Goal: Task Accomplishment & Management: Use online tool/utility

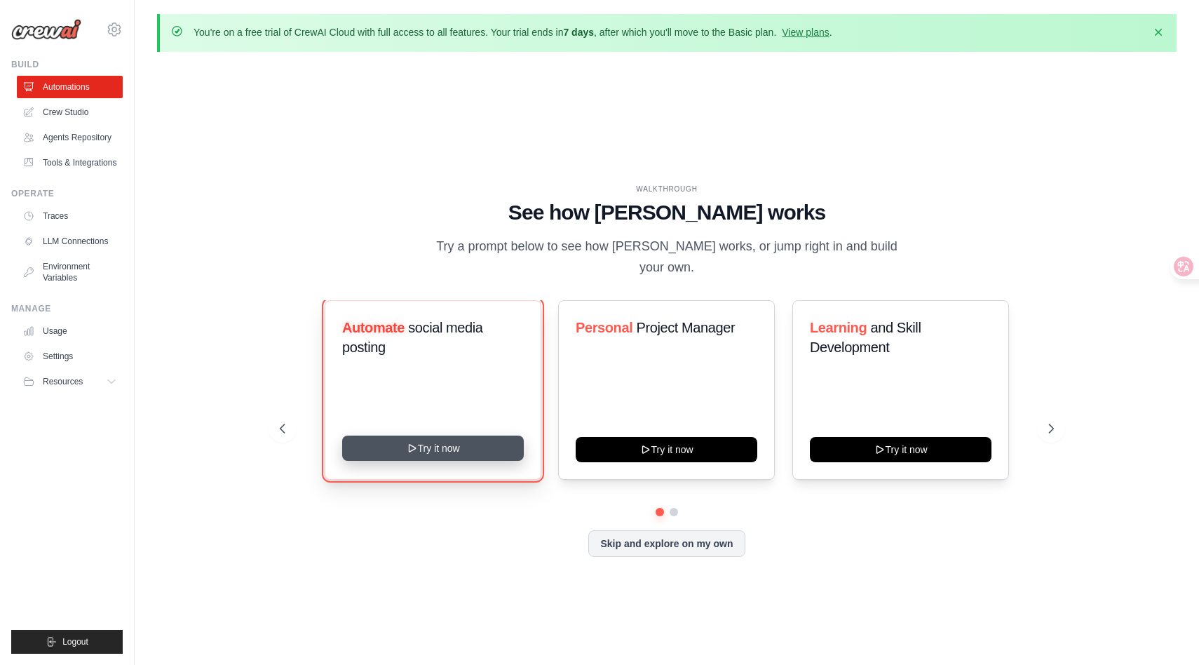
click at [490, 452] on button "Try it now" at bounding box center [433, 448] width 182 height 25
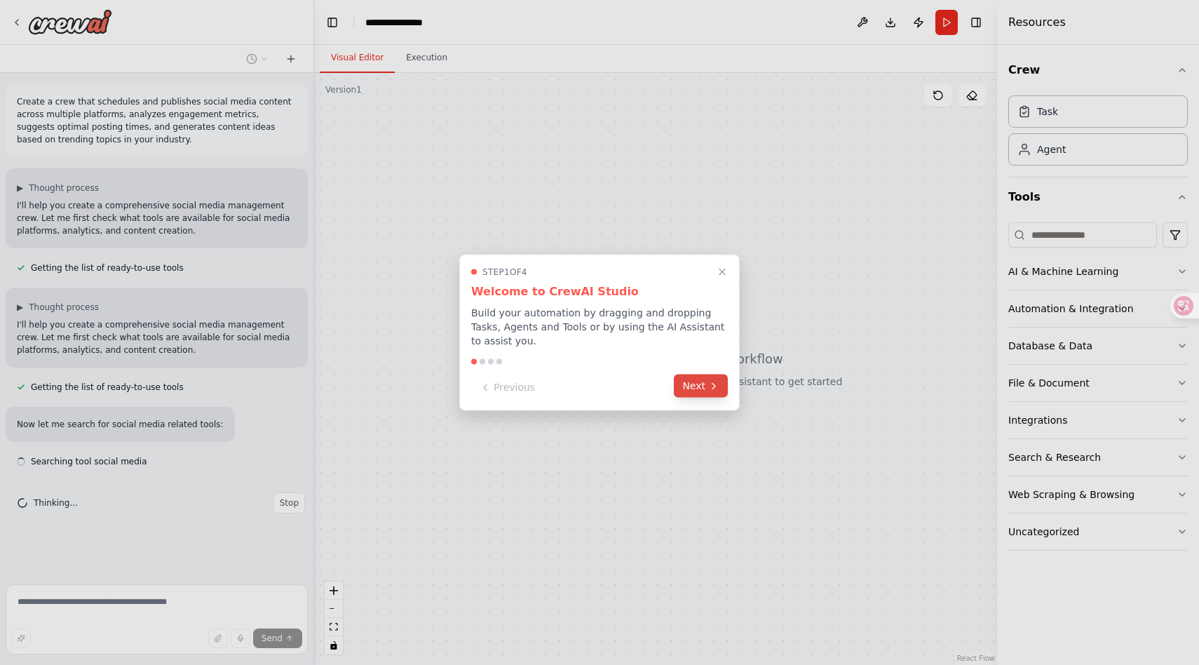
click at [696, 385] on button "Next" at bounding box center [701, 386] width 54 height 23
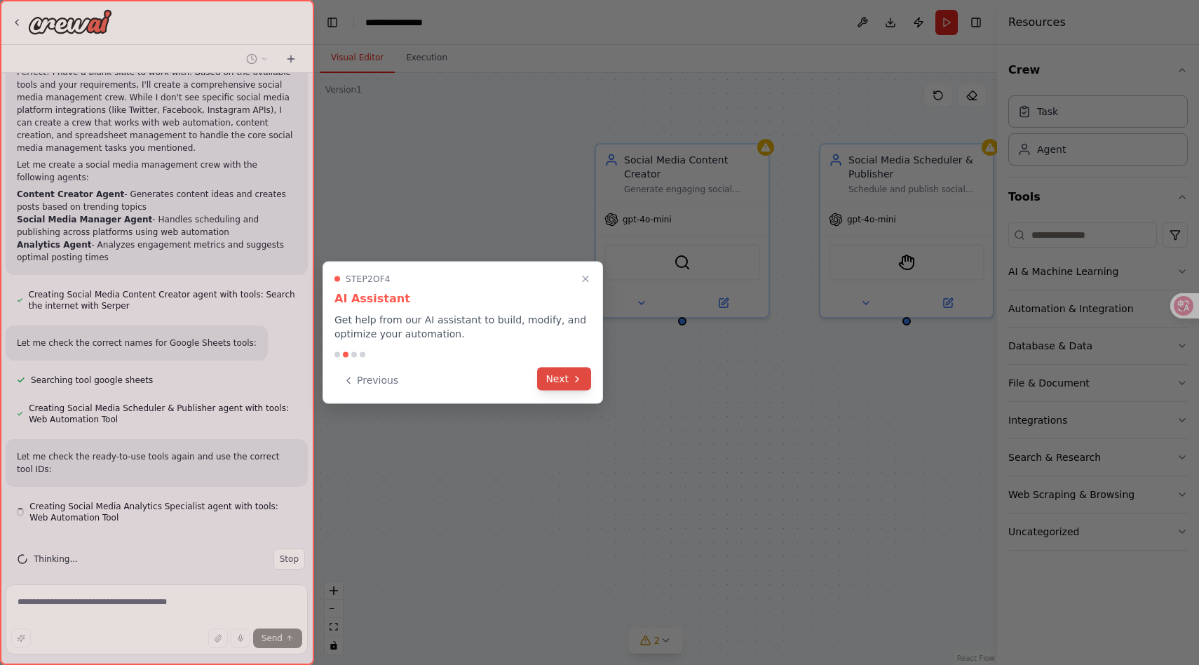
scroll to position [1025, 0]
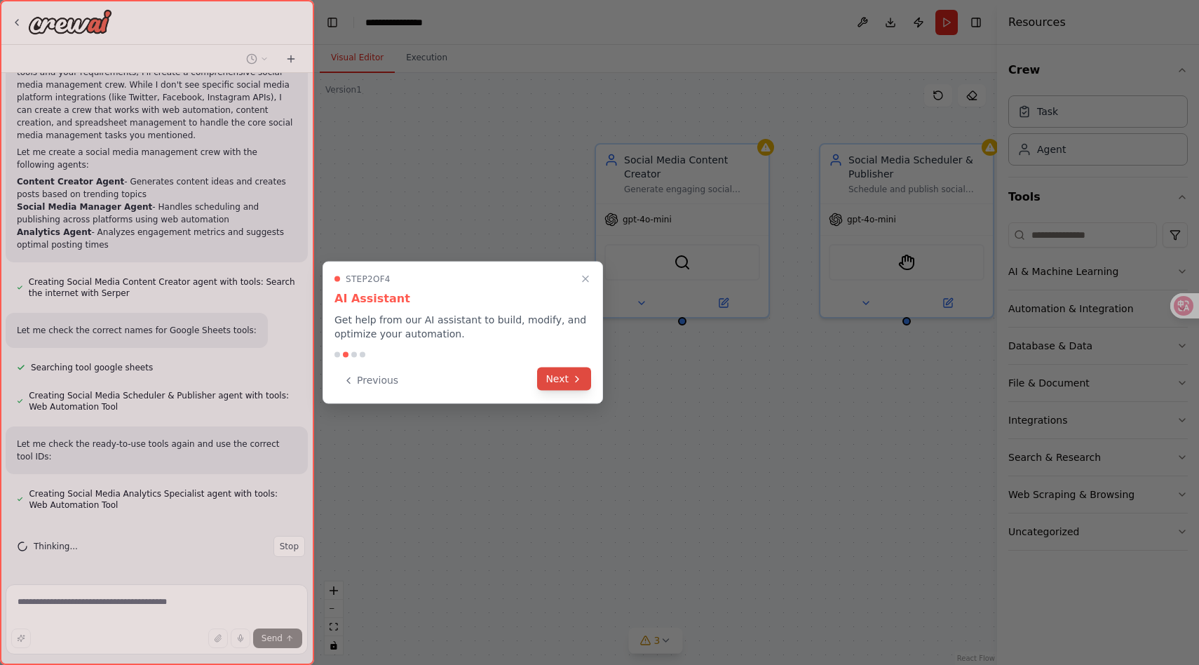
click at [550, 382] on button "Next" at bounding box center [564, 379] width 54 height 23
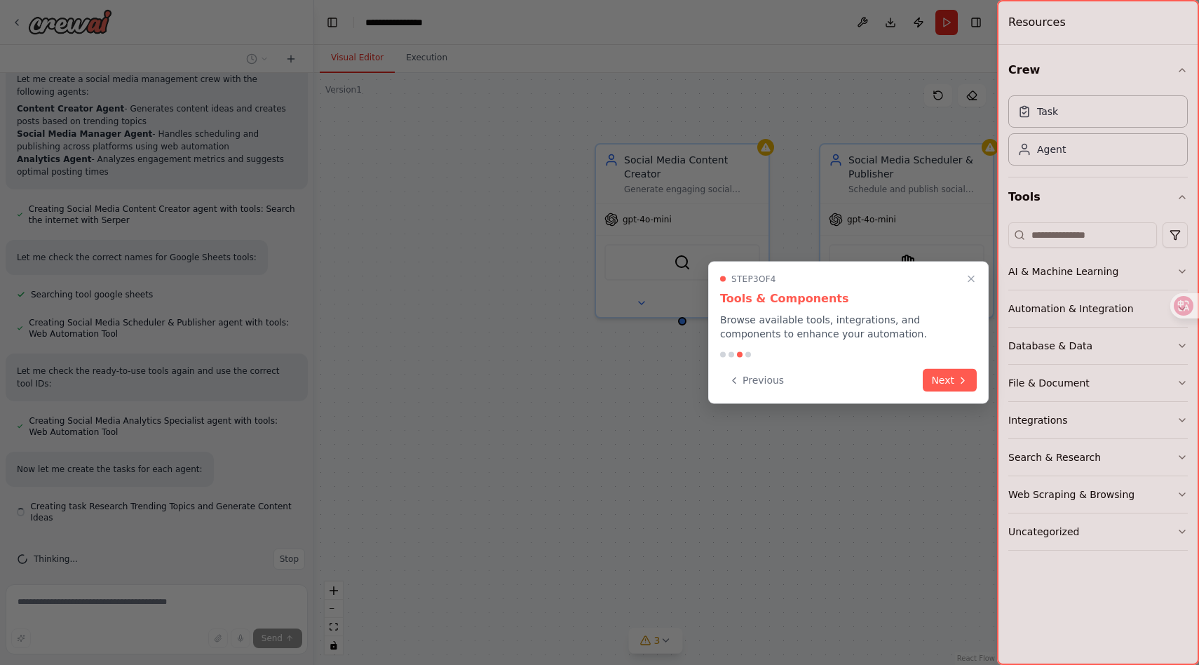
scroll to position [1111, 0]
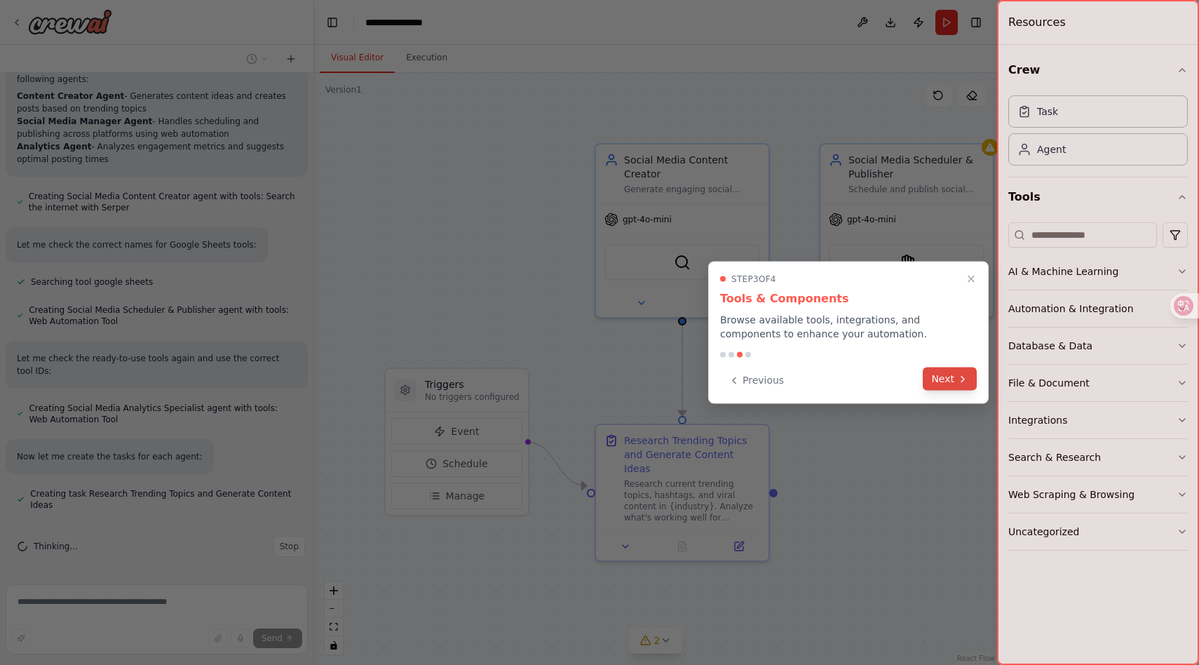
click at [949, 375] on button "Next" at bounding box center [950, 379] width 54 height 23
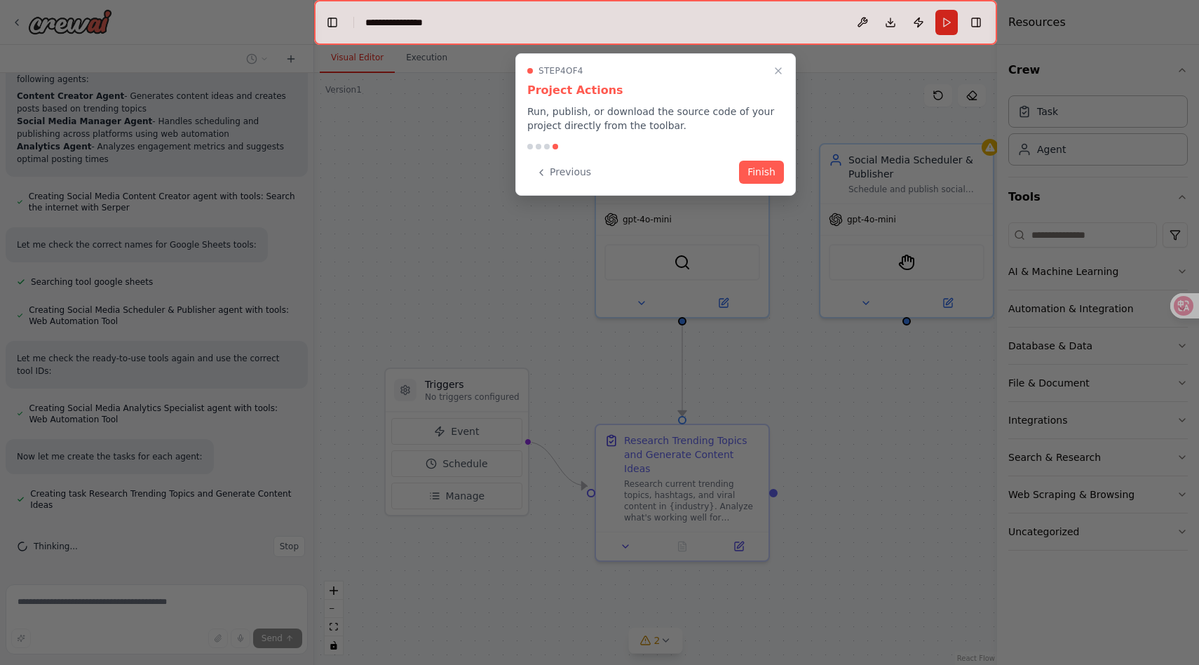
drag, startPoint x: 948, startPoint y: 375, endPoint x: 837, endPoint y: 330, distance: 119.8
click at [917, 361] on div at bounding box center [599, 332] width 1199 height 665
click at [763, 168] on button "Finish" at bounding box center [761, 170] width 45 height 23
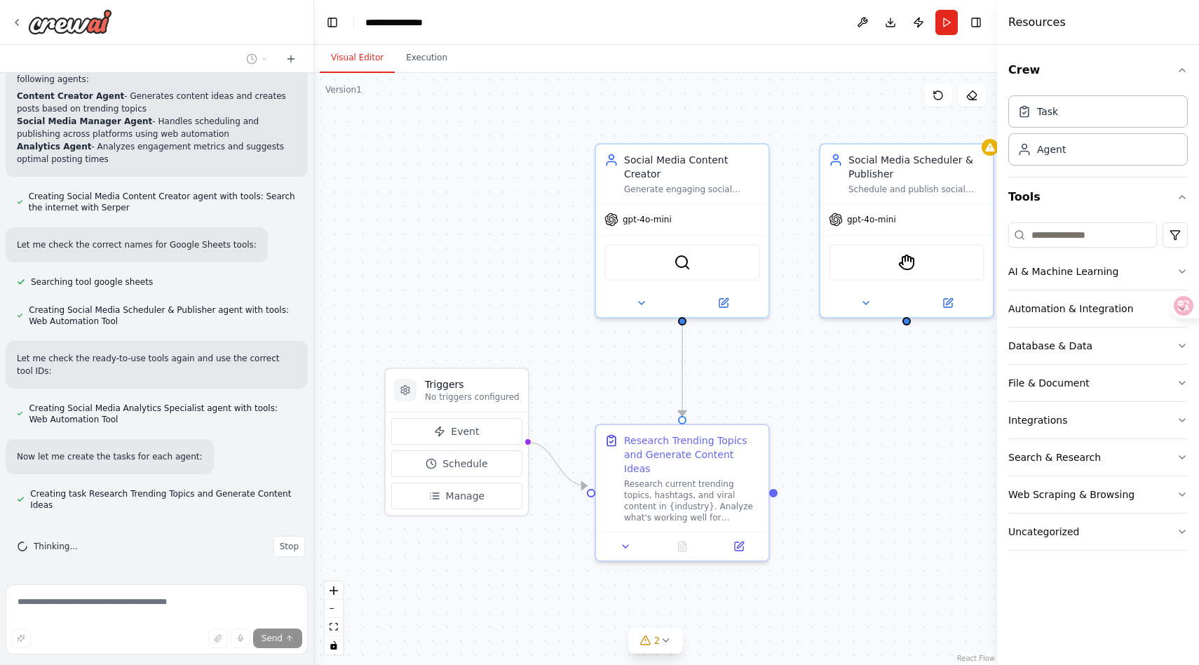
click at [464, 299] on div ".deletable-edge-delete-btn { width: 20px; height: 20px; border: 0px solid #ffff…" at bounding box center [655, 369] width 683 height 592
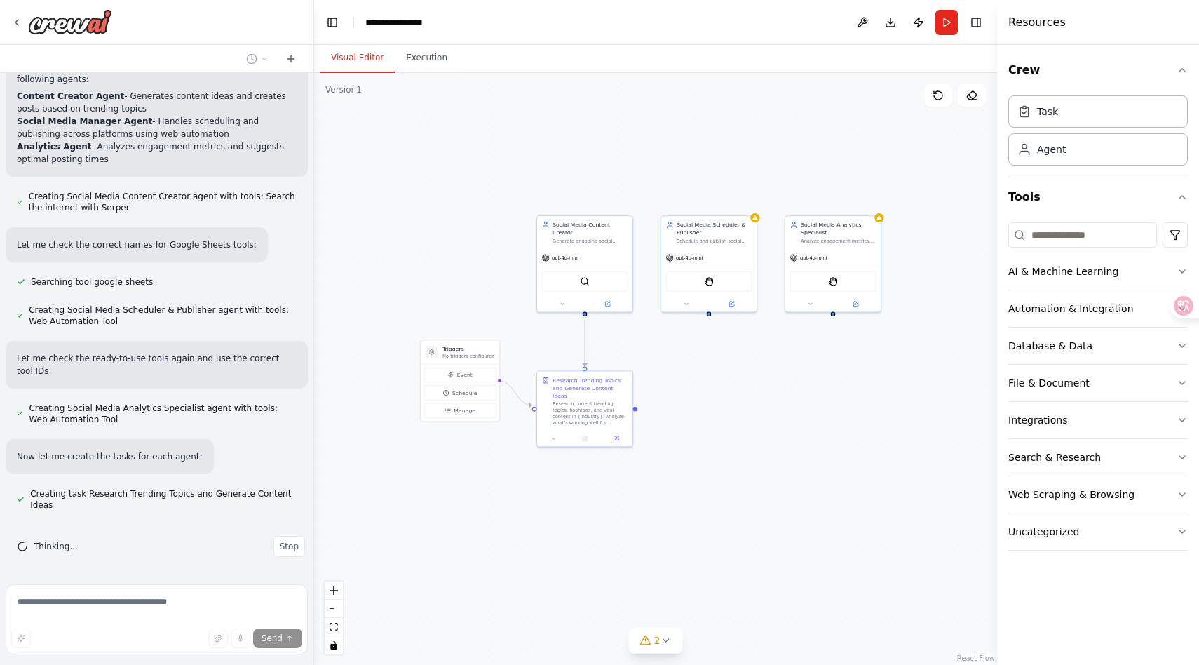
scroll to position [1139, 0]
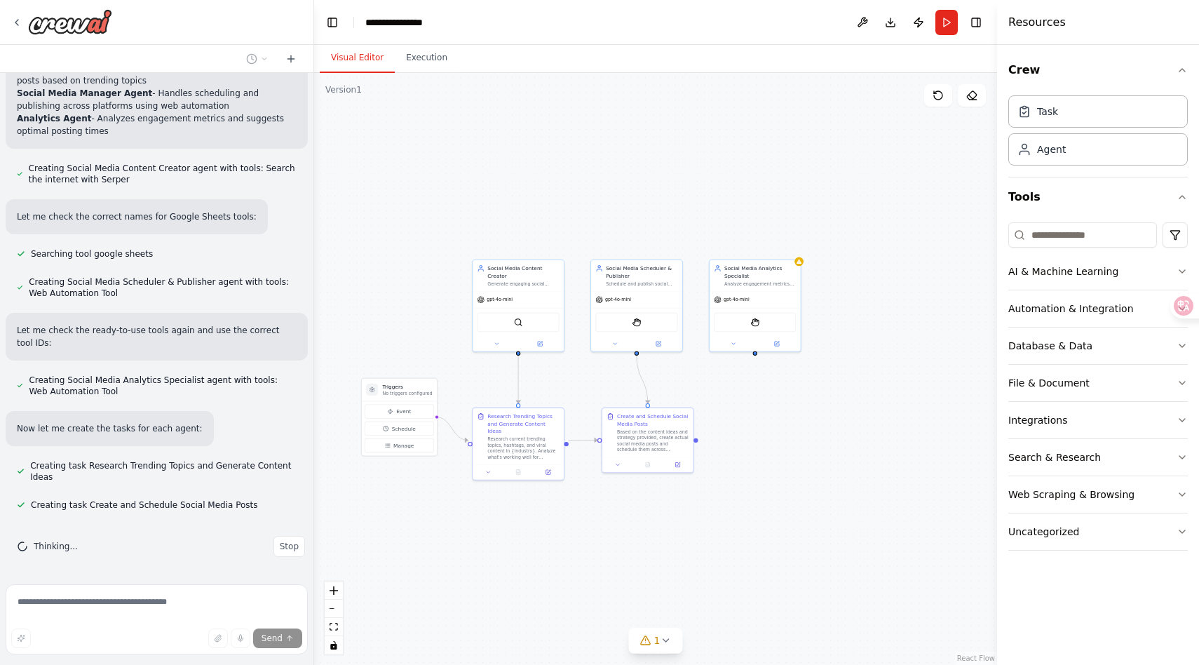
drag, startPoint x: 530, startPoint y: 213, endPoint x: 469, endPoint y: 251, distance: 72.8
click at [469, 251] on div ".deletable-edge-delete-btn { width: 20px; height: 20px; border: 0px solid #ffff…" at bounding box center [655, 369] width 683 height 592
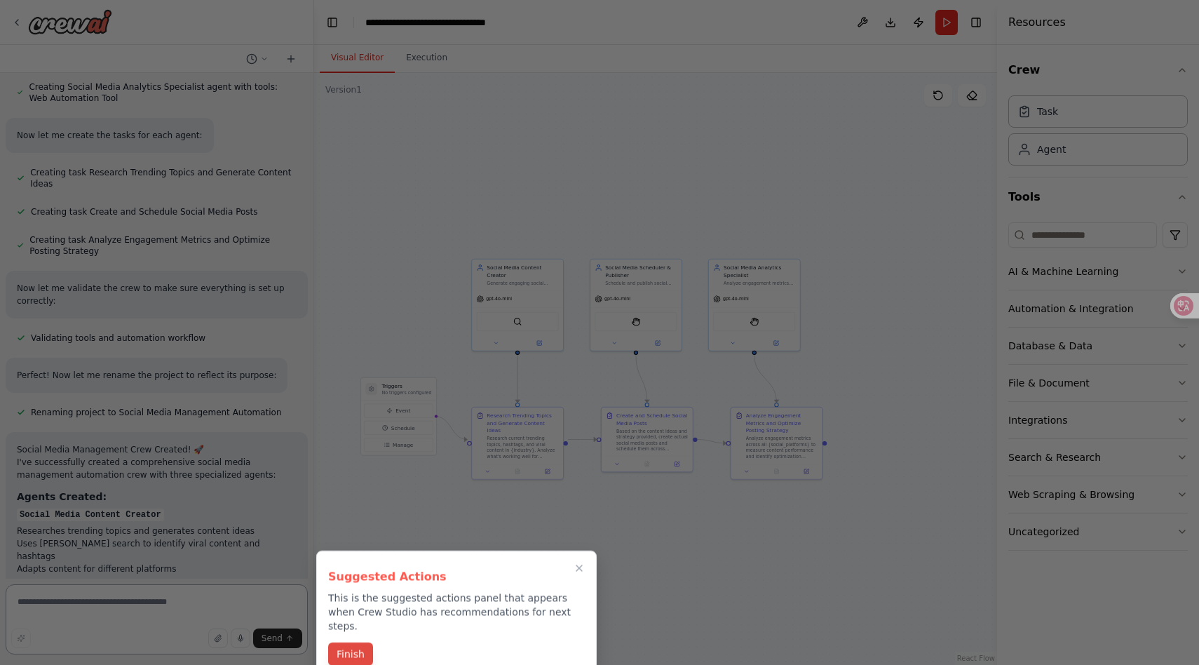
scroll to position [2019, 0]
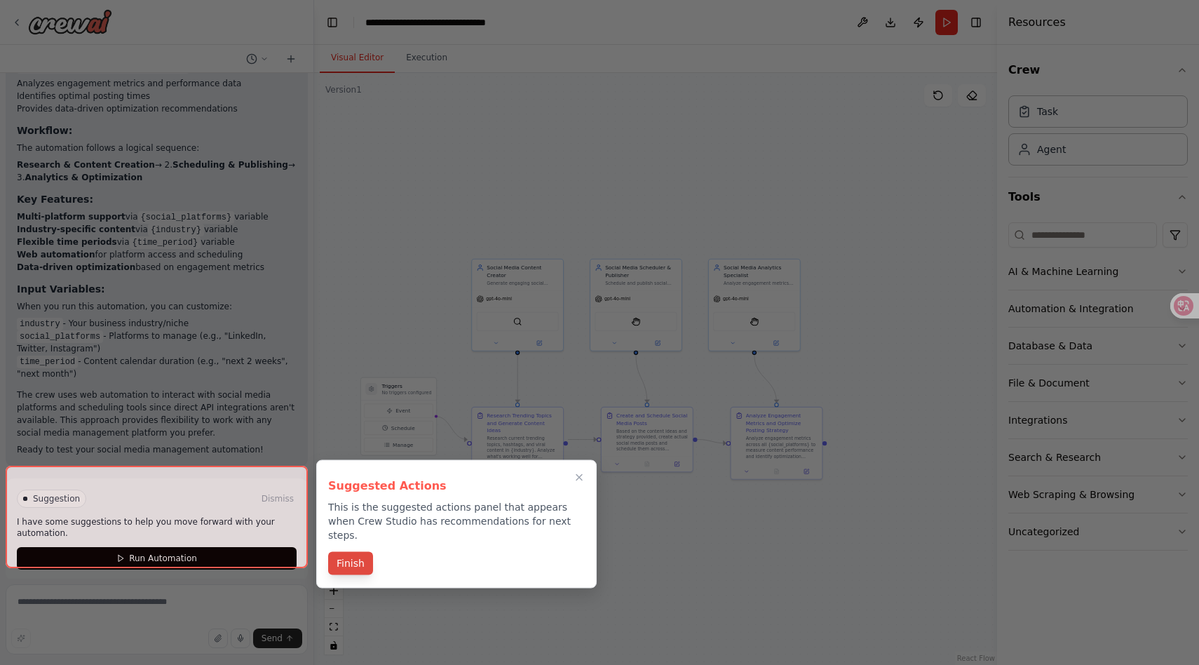
click at [356, 553] on button "Finish" at bounding box center [350, 563] width 45 height 23
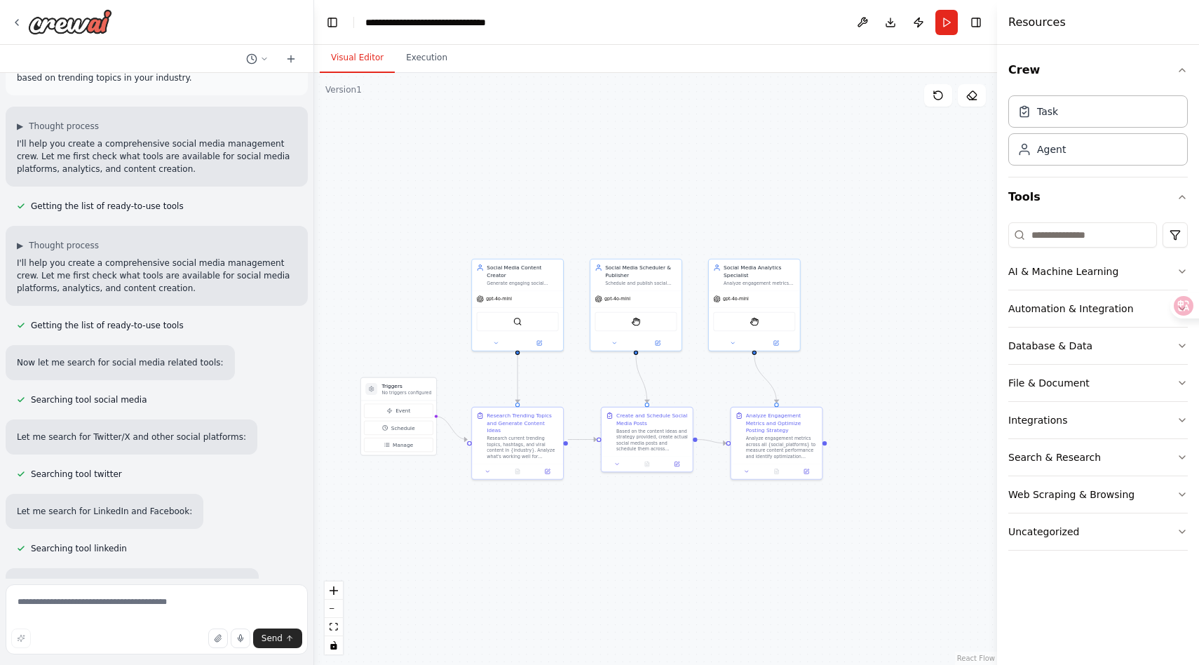
scroll to position [0, 0]
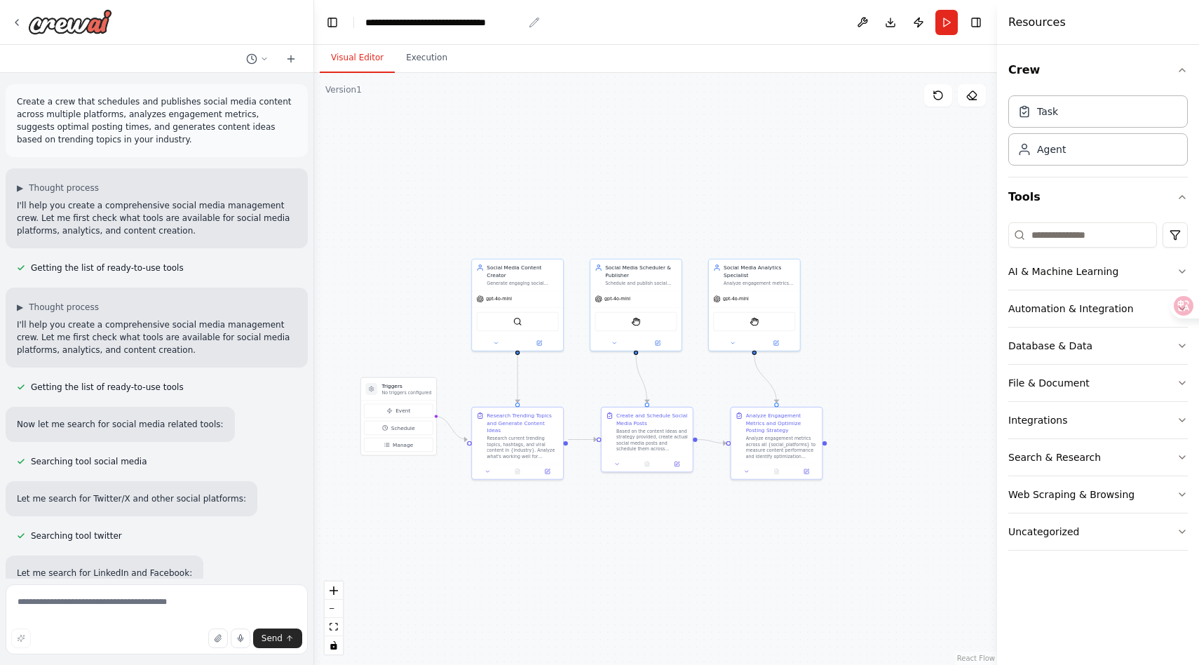
click at [497, 21] on div "**********" at bounding box center [444, 22] width 158 height 14
click at [475, 22] on div "**********" at bounding box center [453, 22] width 177 height 14
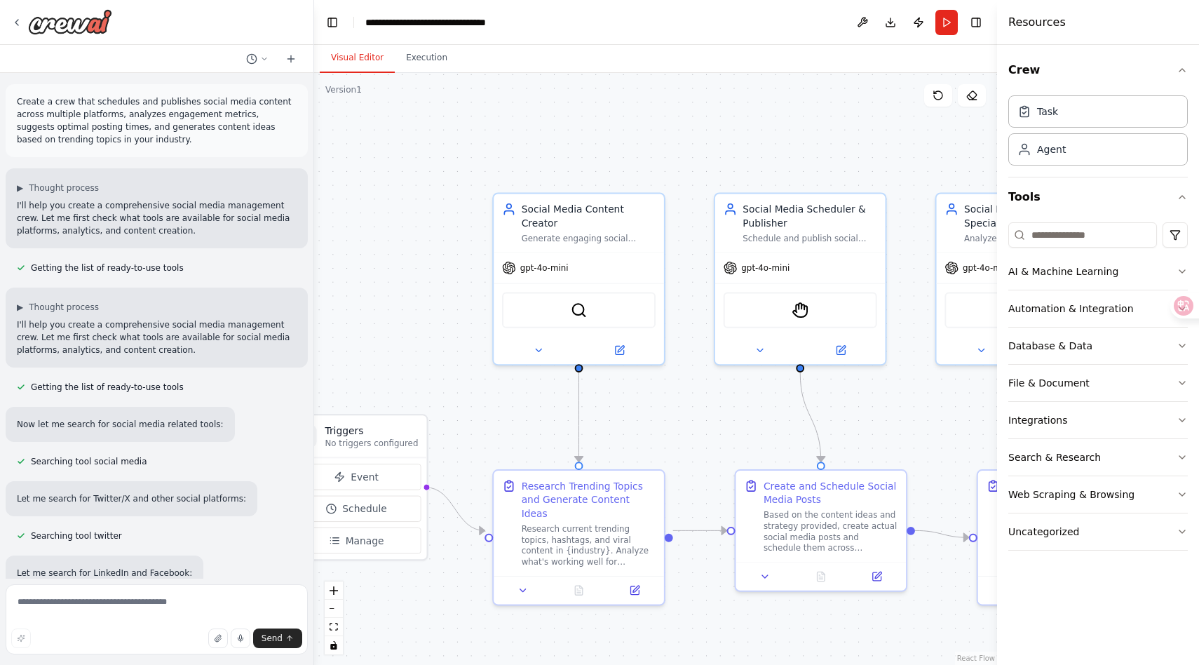
drag, startPoint x: 551, startPoint y: 227, endPoint x: 585, endPoint y: 132, distance: 101.4
click at [585, 132] on div ".deletable-edge-delete-btn { width: 20px; height: 20px; border: 0px solid #ffff…" at bounding box center [655, 369] width 683 height 592
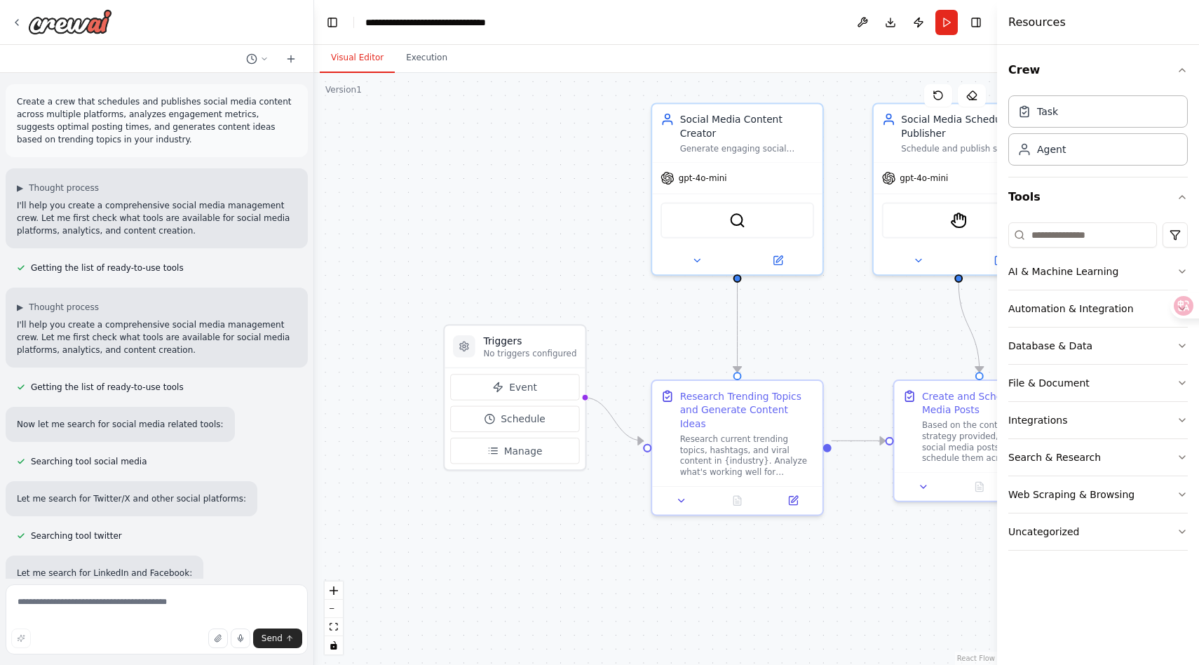
drag, startPoint x: 585, startPoint y: 132, endPoint x: 743, endPoint y: 43, distance: 181.8
click at [743, 43] on main "**********" at bounding box center [655, 332] width 683 height 665
drag, startPoint x: 580, startPoint y: 196, endPoint x: 539, endPoint y: 189, distance: 41.3
click at [570, 194] on div ".deletable-edge-delete-btn { width: 20px; height: 20px; border: 0px solid #ffff…" at bounding box center [655, 369] width 683 height 592
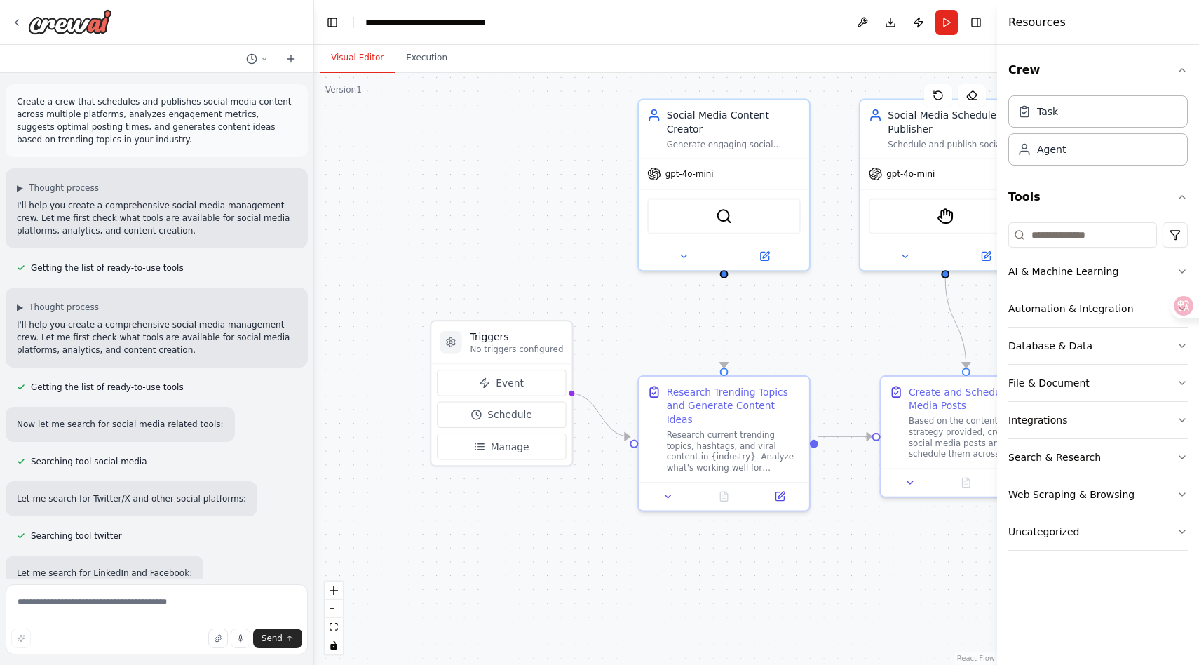
click at [534, 189] on div ".deletable-edge-delete-btn { width: 20px; height: 20px; border: 0px solid #ffff…" at bounding box center [655, 369] width 683 height 592
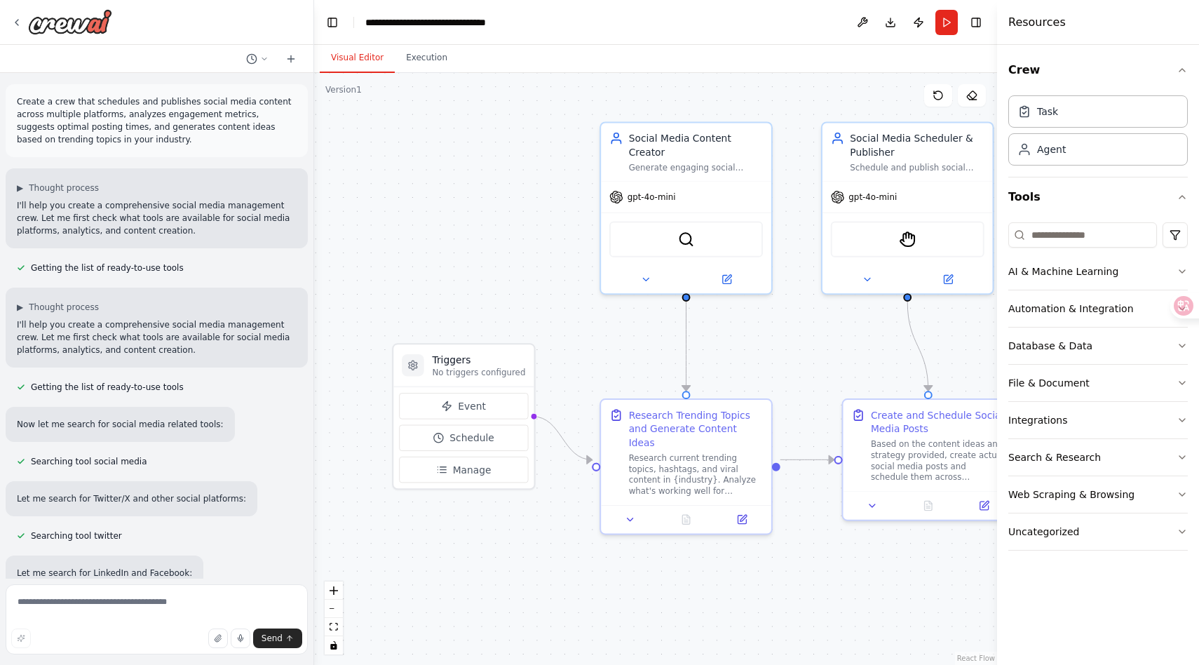
drag, startPoint x: 534, startPoint y: 189, endPoint x: 495, endPoint y: 210, distance: 44.6
click at [496, 210] on div ".deletable-edge-delete-btn { width: 20px; height: 20px; border: 0px solid #ffff…" at bounding box center [655, 369] width 683 height 592
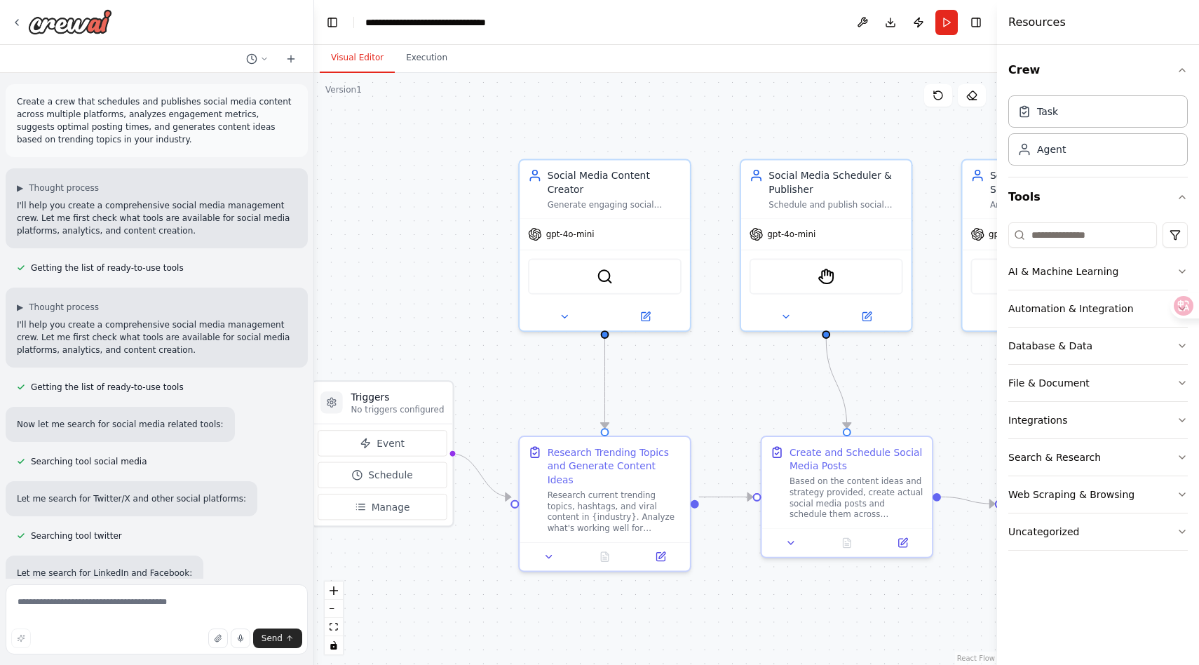
drag, startPoint x: 547, startPoint y: 188, endPoint x: 466, endPoint y: 225, distance: 89.5
click at [466, 225] on div ".deletable-edge-delete-btn { width: 20px; height: 20px; border: 0px solid #ffff…" at bounding box center [655, 369] width 683 height 592
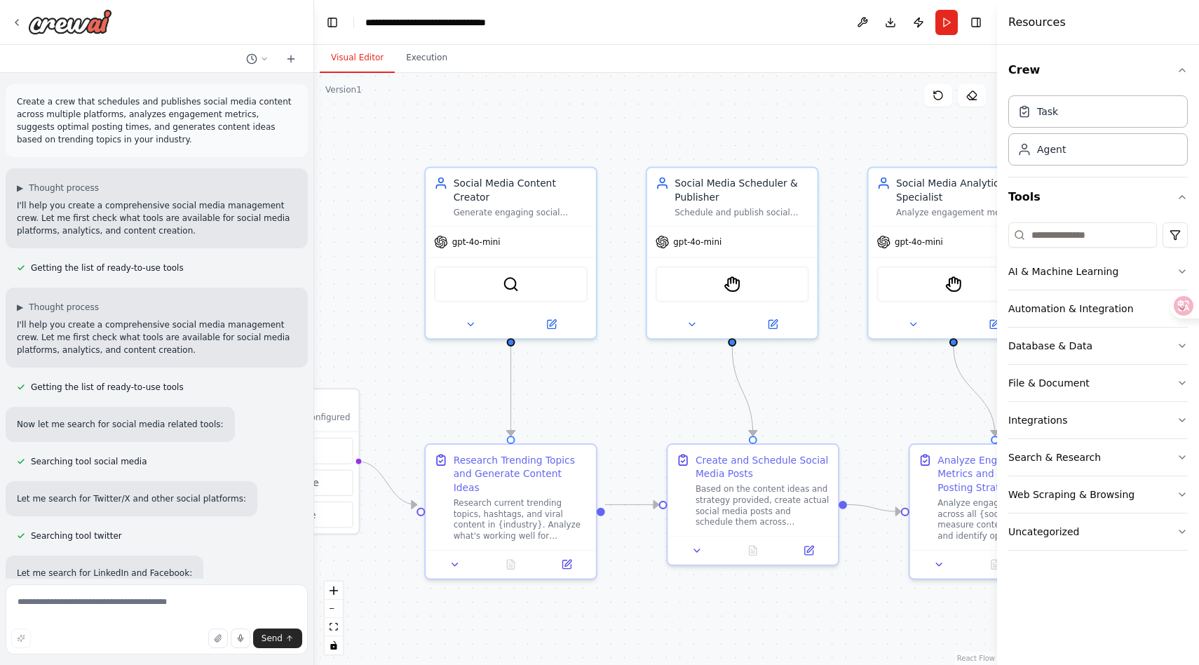
drag, startPoint x: 763, startPoint y: 137, endPoint x: 576, endPoint y: 155, distance: 188.2
click at [576, 155] on div ".deletable-edge-delete-btn { width: 20px; height: 20px; border: 0px solid #ffff…" at bounding box center [655, 369] width 683 height 592
